Goal: Use online tool/utility: Utilize a website feature to perform a specific function

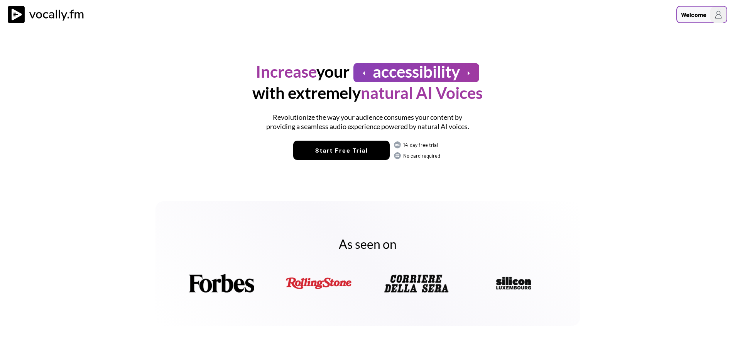
click at [711, 18] on img at bounding box center [718, 15] width 16 height 16
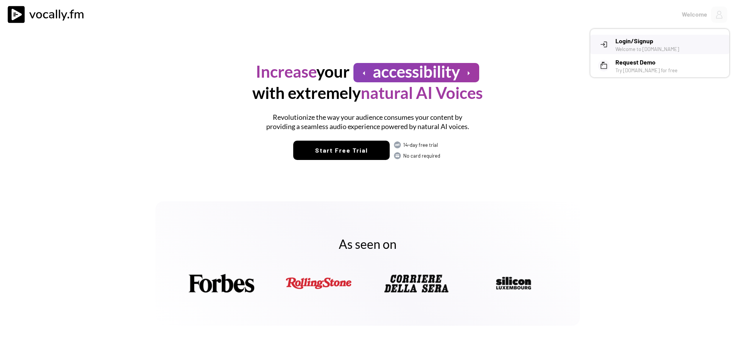
click at [639, 41] on h3 "Login/Signup" at bounding box center [670, 40] width 108 height 9
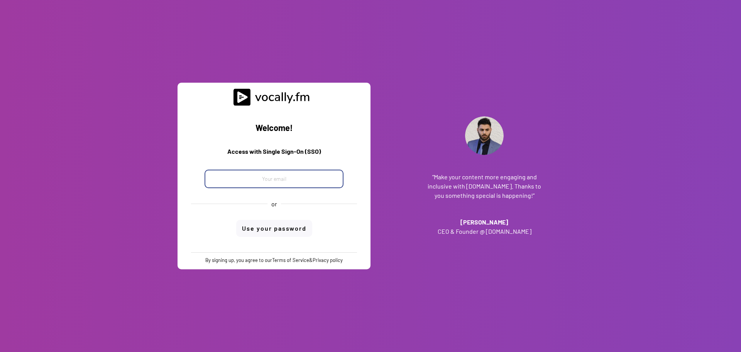
click at [255, 180] on input "email" at bounding box center [274, 178] width 139 height 19
click at [253, 177] on input "email" at bounding box center [274, 178] width 139 height 19
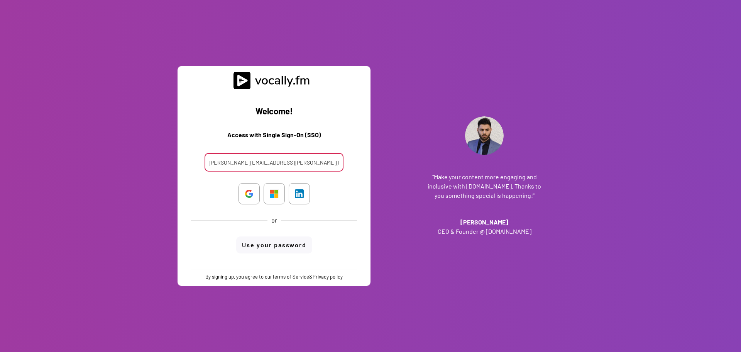
type input "[PERSON_NAME][EMAIL_ADDRESS][PERSON_NAME][DOMAIN_NAME]"
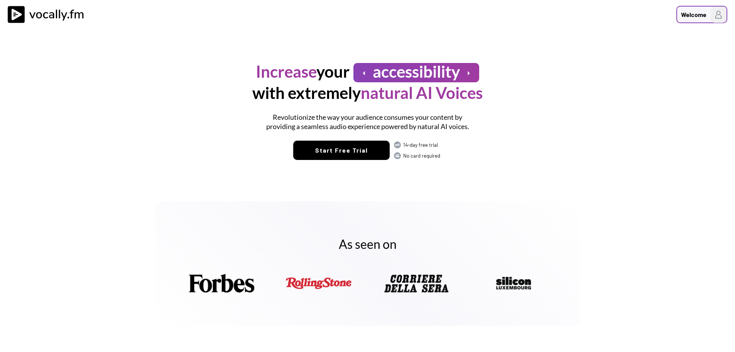
click at [690, 14] on div "Welcome" at bounding box center [693, 14] width 25 height 9
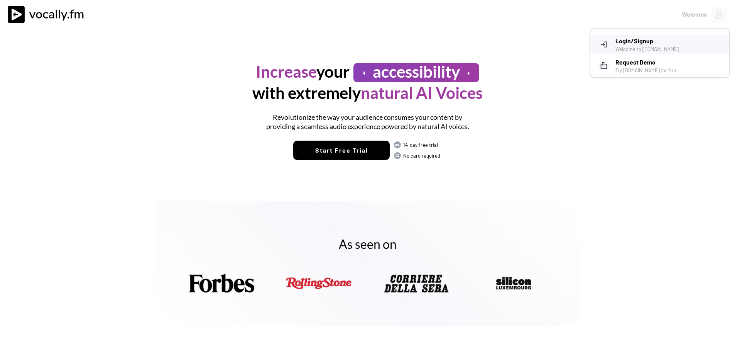
click at [646, 42] on h3 "Login/Signup" at bounding box center [670, 40] width 108 height 9
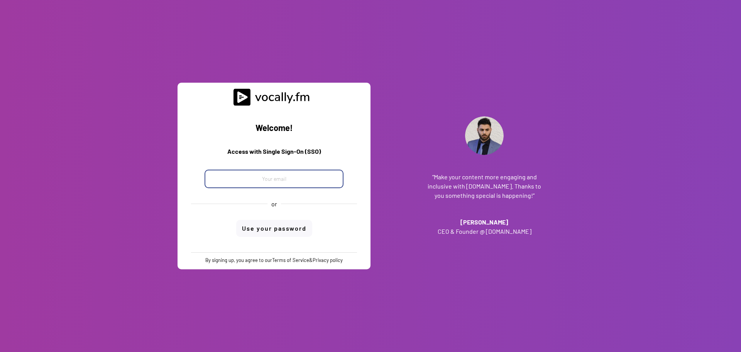
click at [278, 179] on input "email" at bounding box center [274, 178] width 139 height 19
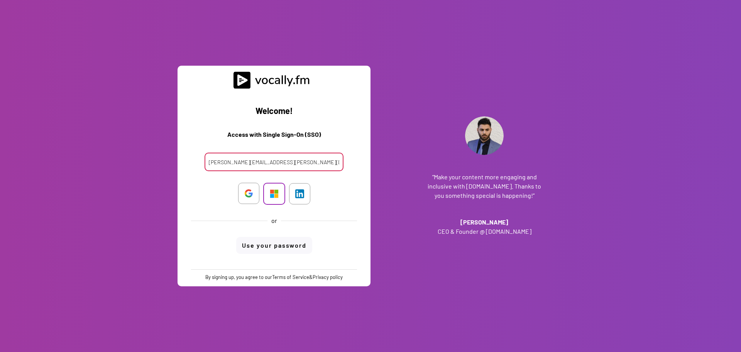
type input "[PERSON_NAME][EMAIL_ADDRESS][PERSON_NAME][DOMAIN_NAME]"
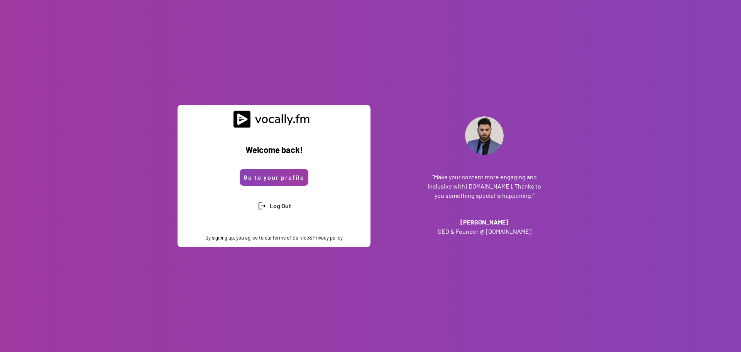
click at [284, 177] on button "Go to your profile" at bounding box center [274, 177] width 69 height 17
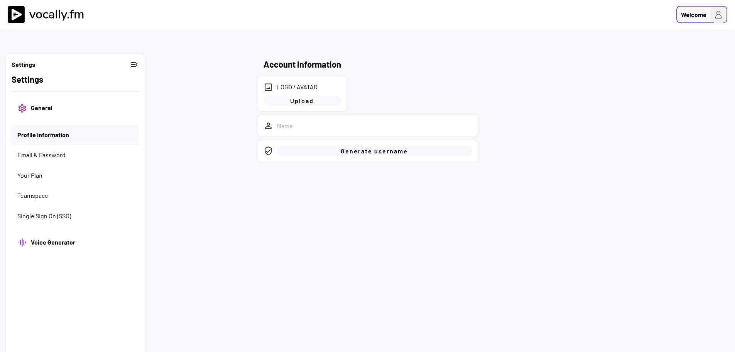
click at [715, 18] on img at bounding box center [718, 15] width 16 height 16
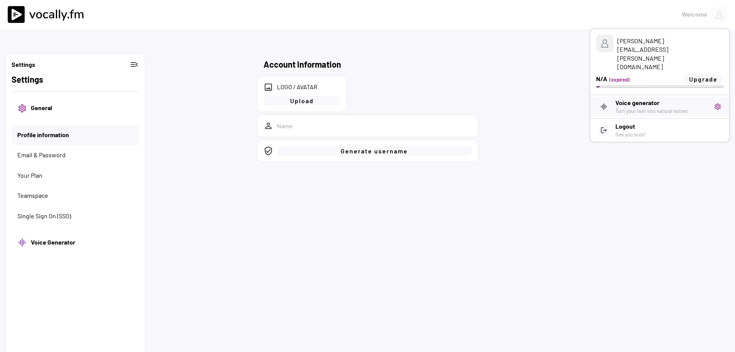
click at [633, 98] on h3 "Voice generator" at bounding box center [662, 102] width 93 height 9
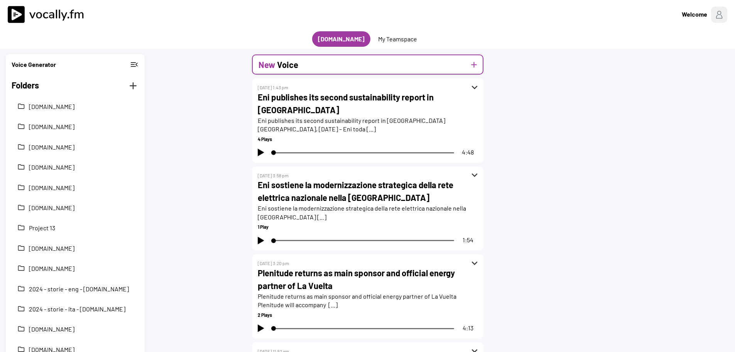
click at [482, 66] on div "New Voice add" at bounding box center [368, 64] width 232 height 20
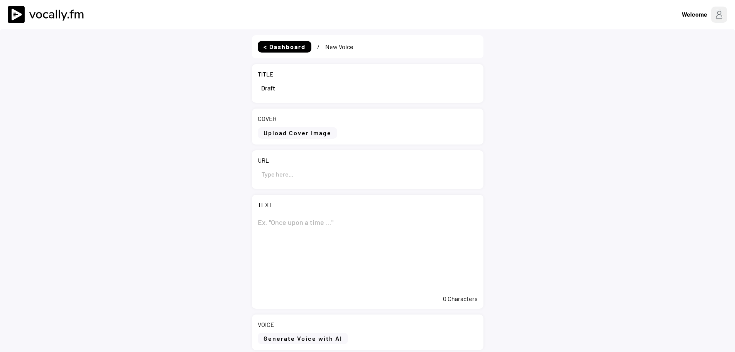
drag, startPoint x: 262, startPoint y: 91, endPoint x: 228, endPoint y: 93, distance: 34.0
click at [229, 93] on div "< Dashboard / New Voice TITLE COVER Upload Cover Image Clear Cover URL TEXT 0 C…" at bounding box center [367, 222] width 735 height 386
paste input "Eni: report on the purchase of treasury shares during the period from 1 to 5 Se…"
type input "Eni: report on the purchase of treasury shares during the period from 1 to 5 Se…"
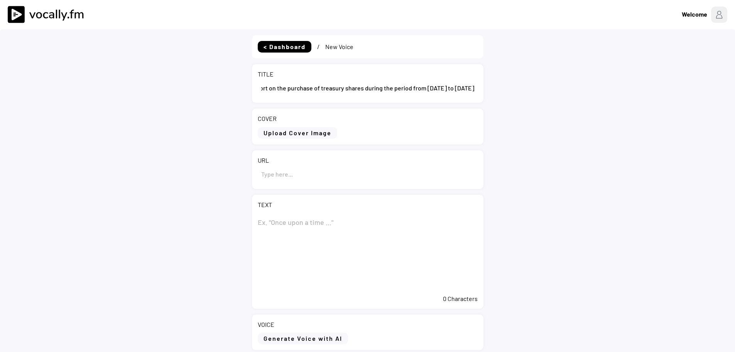
click at [285, 173] on input "input" at bounding box center [368, 173] width 220 height 19
click at [327, 218] on textarea at bounding box center [368, 251] width 220 height 77
paste textarea "Eni: report on the purchase of treasury shares during the period from 1 to 5 Se…"
click at [296, 267] on textarea "Eni: report on the purchase of treasury shares during the period from 1 to 5 Se…" at bounding box center [368, 251] width 220 height 77
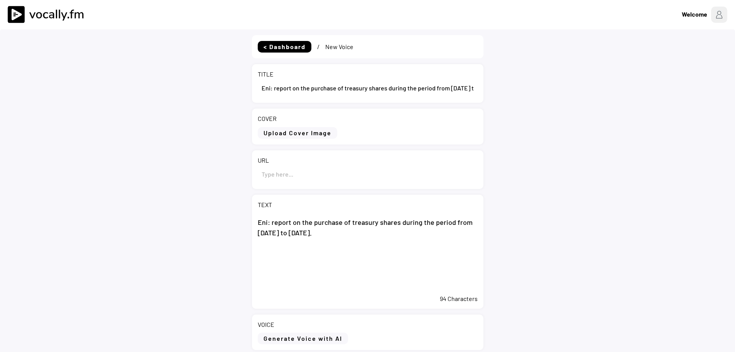
paste textarea "San Donato Milanese (Milan), 10 September 2025 – During the period from 1 to 5 …"
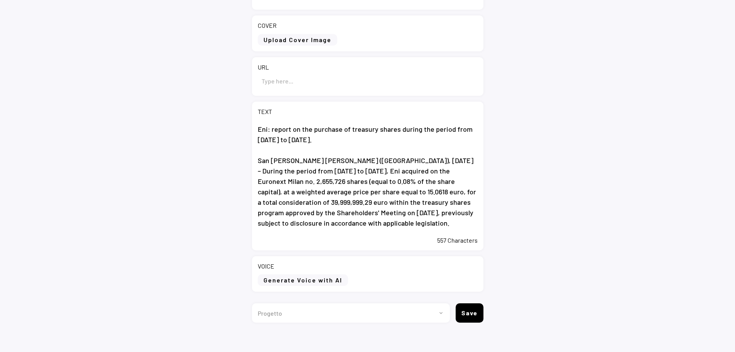
scroll to position [99, 0]
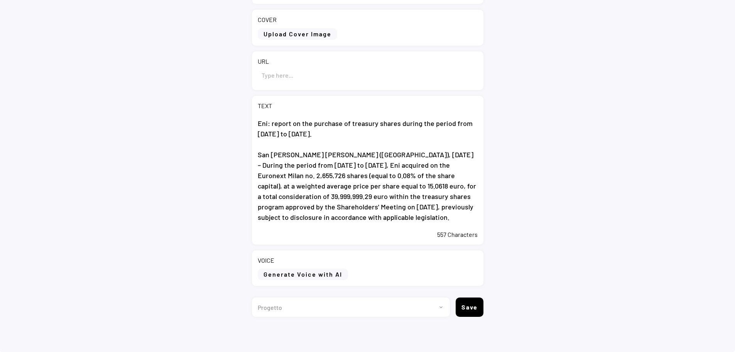
click at [282, 231] on div "557 Characters" at bounding box center [368, 234] width 220 height 8
click at [311, 228] on div "TEXT Eni: report on the purchase of treasury shares during the period from 1 to…" at bounding box center [368, 170] width 232 height 149
click at [349, 217] on textarea "Eni: report on the purchase of treasury shares during the period from 1 to 5 Se…" at bounding box center [368, 170] width 220 height 112
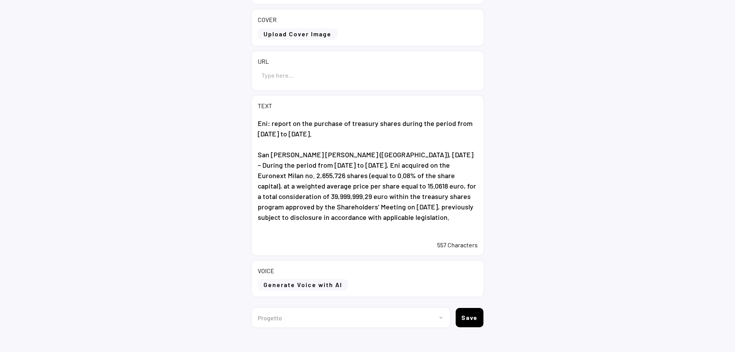
paste textarea "From the start on 20 May 2025 of the buyback program, Eni acquired no. 53,708,3…"
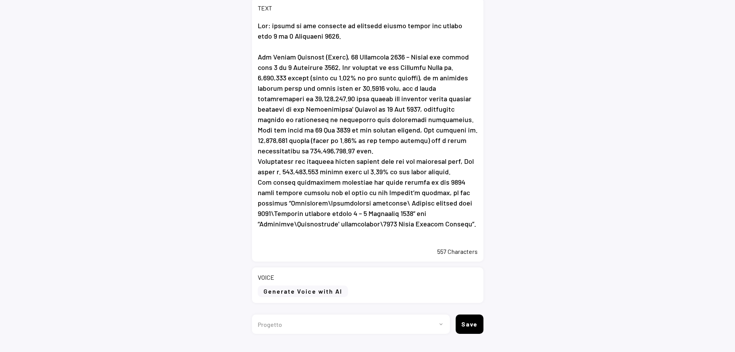
scroll to position [213, 0]
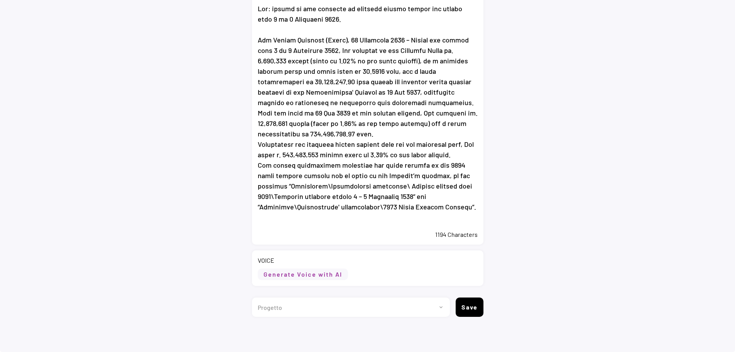
type textarea "Eni: report on the purchase of treasury shares during the period from 1 to 5 Se…"
click at [336, 275] on button "Generate Voice with AI" at bounding box center [303, 274] width 90 height 12
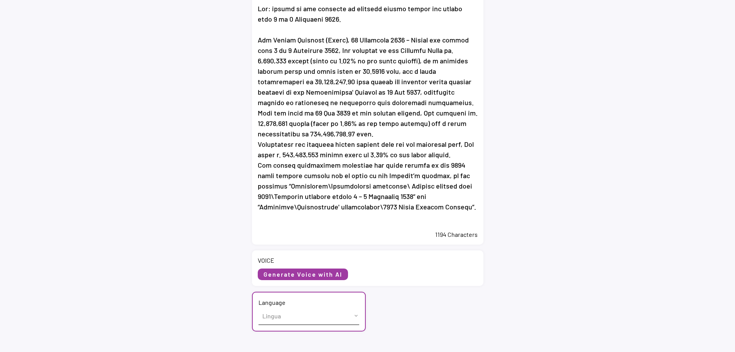
scroll to position [272, 0]
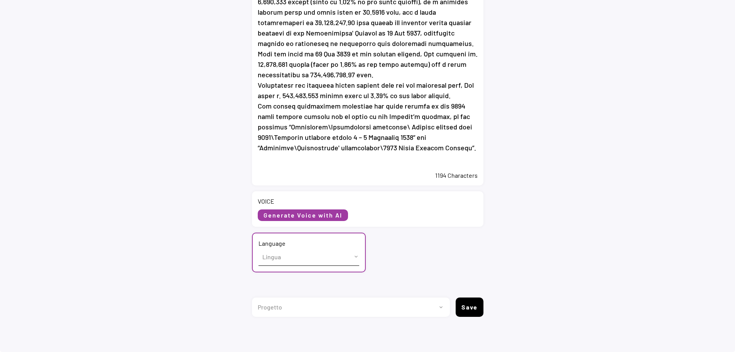
click at [331, 255] on select "Lingua English (US) French (France) Italian (Italy)" at bounding box center [309, 256] width 101 height 17
select select ""English (US)""
click at [259, 248] on select "Lingua English (US) French (France) Italian (Italy)" at bounding box center [309, 256] width 101 height 17
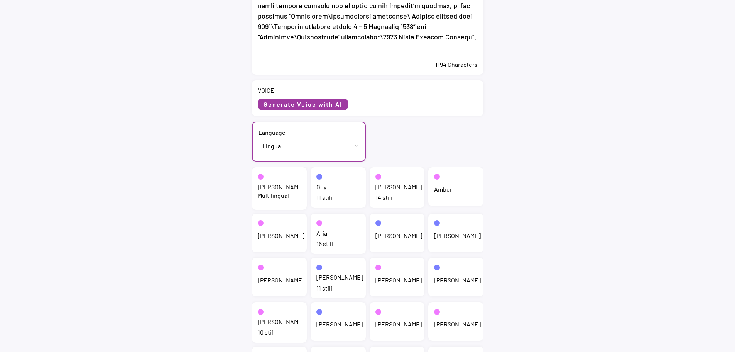
scroll to position [388, 0]
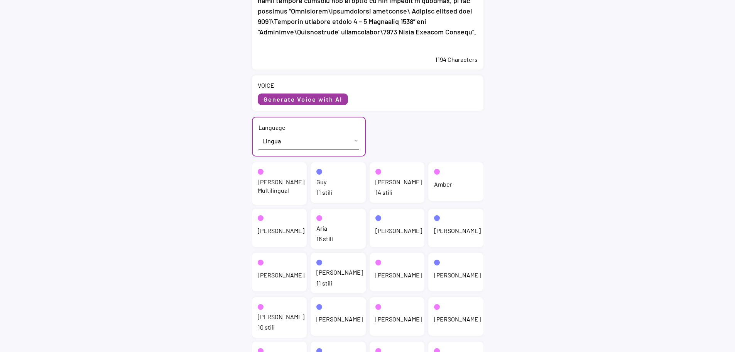
click at [269, 187] on div "Jenny Multilingual" at bounding box center [281, 186] width 47 height 17
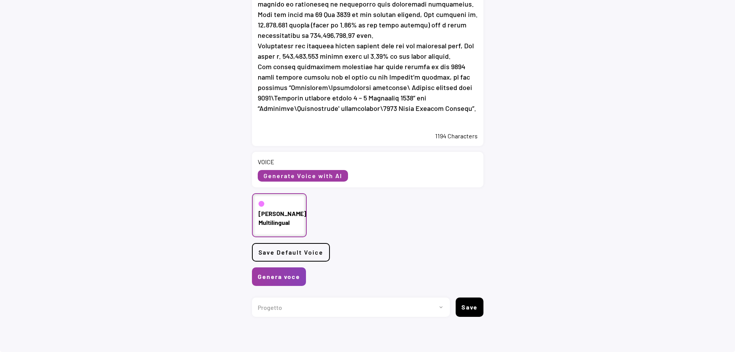
scroll to position [312, 0]
click at [289, 277] on button "Genera voce" at bounding box center [279, 276] width 54 height 19
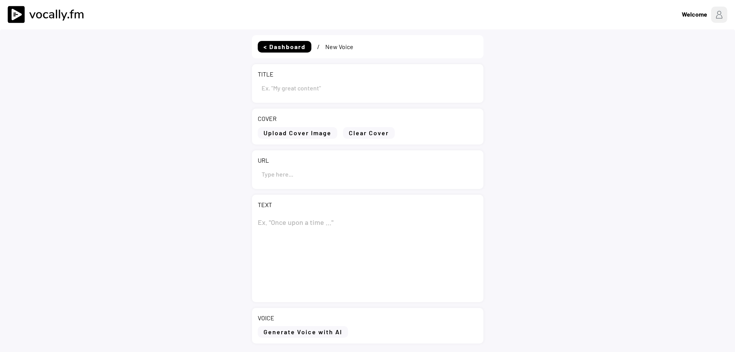
type input "Eni: report on the purchase of treasury shares during the period from [DATE] to…"
type textarea "Lor: ipsumd si ame consecte ad elitsedd eiusmo tempor inc utlabo etdo 7 ma 5 Al…"
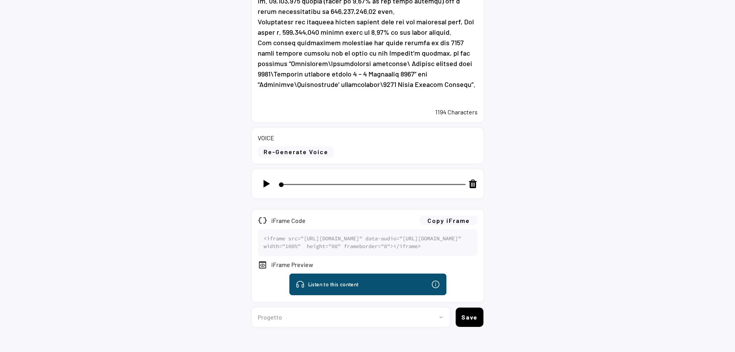
scroll to position [347, 0]
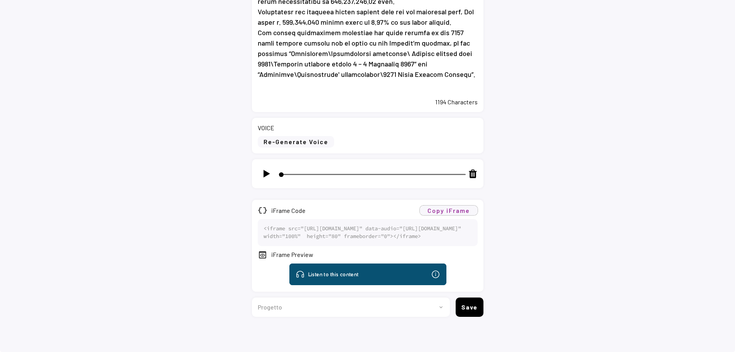
click at [448, 208] on button "Copy iFrame" at bounding box center [449, 210] width 58 height 10
click at [308, 305] on select "Progetto 2023 - cs - eng - [DOMAIN_NAME] 2023 - cs - ita - [DOMAIN_NAME] 2023 -…" at bounding box center [348, 306] width 192 height 19
select select ""1348695171700984260__LOOKUP__1735904392009x606523124540768300""
click at [252, 297] on select "Progetto 2023 - cs - eng - [DOMAIN_NAME] 2023 - cs - ita - [DOMAIN_NAME] 2023 -…" at bounding box center [348, 306] width 192 height 19
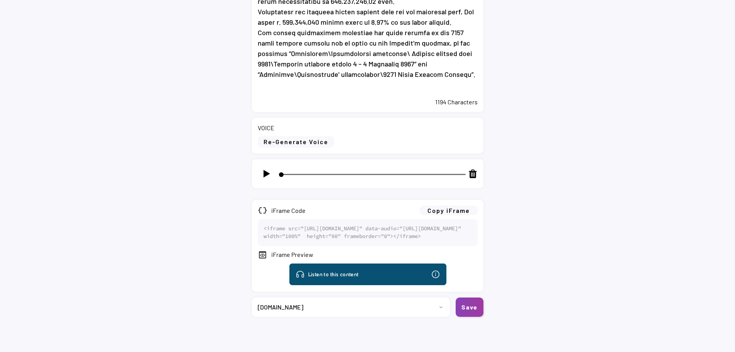
click at [465, 308] on button "Save" at bounding box center [470, 306] width 28 height 19
